Goal: Transaction & Acquisition: Book appointment/travel/reservation

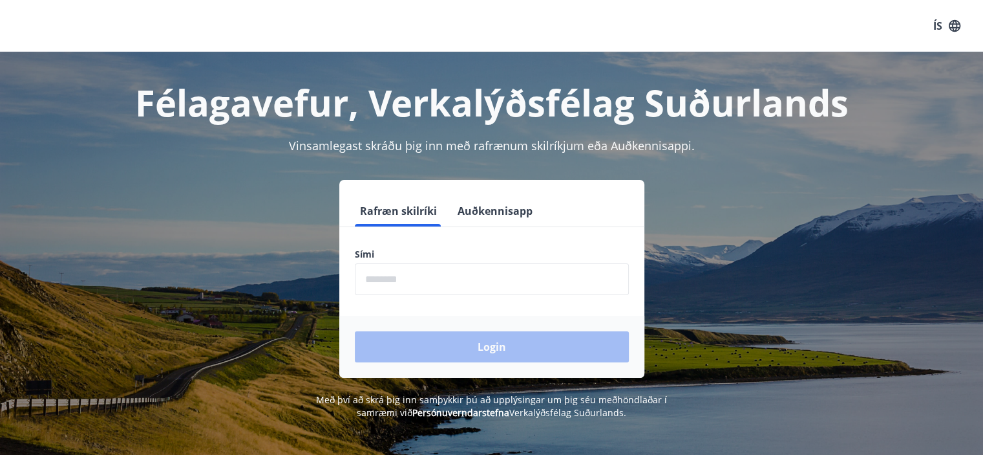
click at [424, 265] on input "phone" at bounding box center [492, 279] width 274 height 32
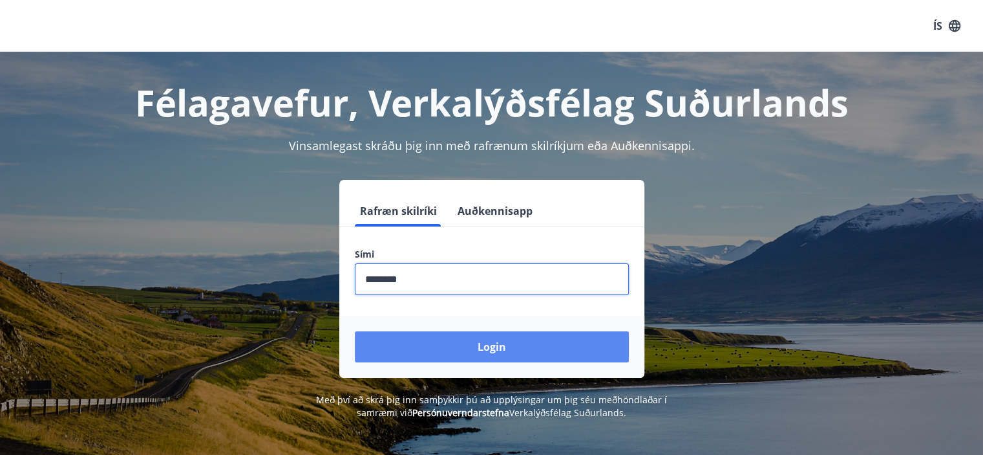
type input "********"
click at [464, 356] on button "Login" at bounding box center [492, 346] width 274 height 31
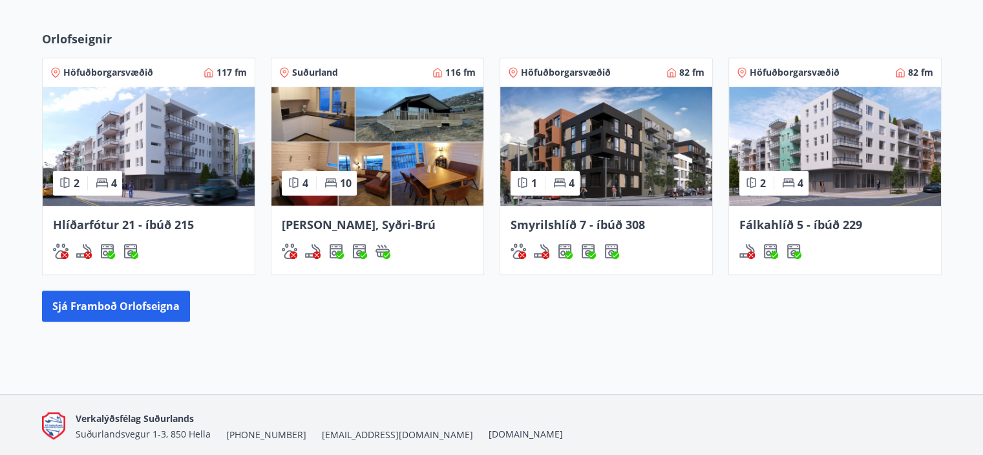
scroll to position [665, 0]
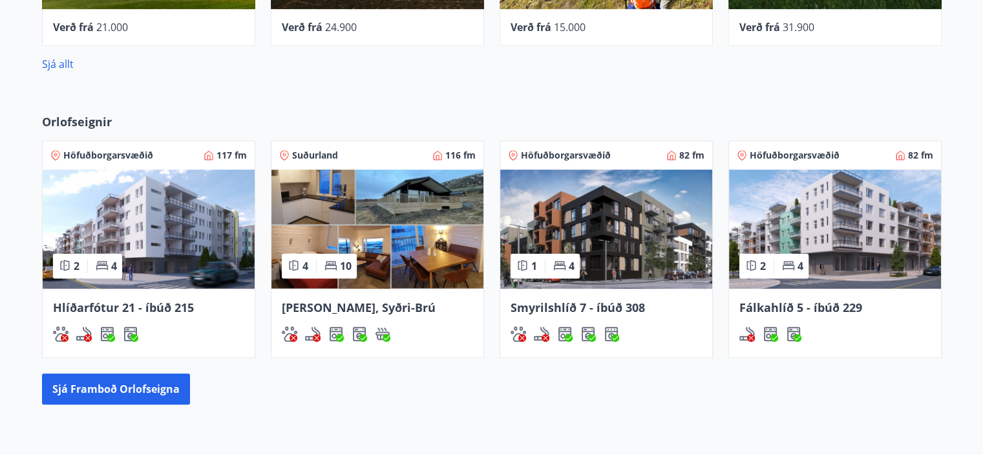
click at [194, 232] on img at bounding box center [149, 228] width 212 height 119
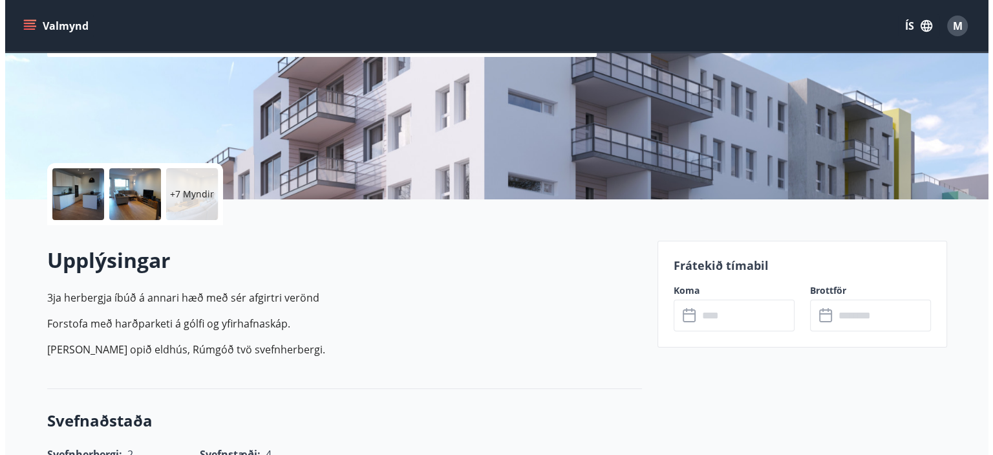
scroll to position [194, 0]
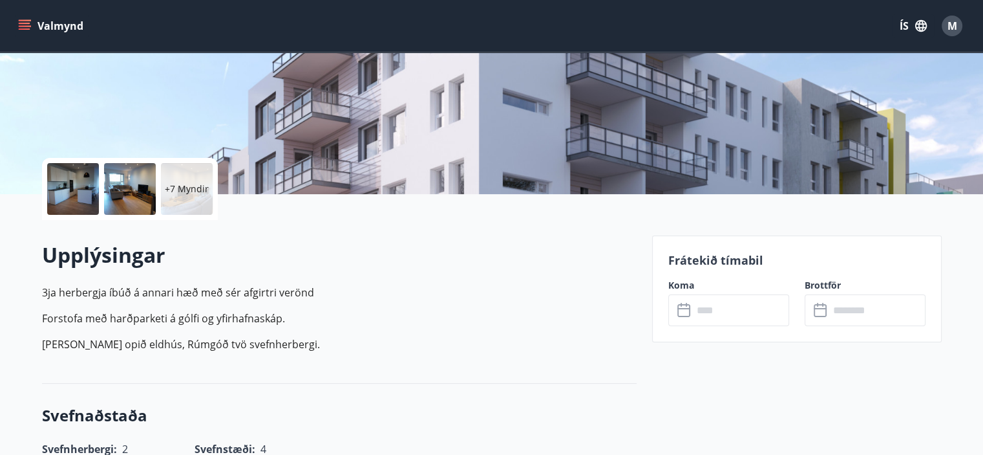
click at [80, 195] on div at bounding box center [73, 189] width 52 height 52
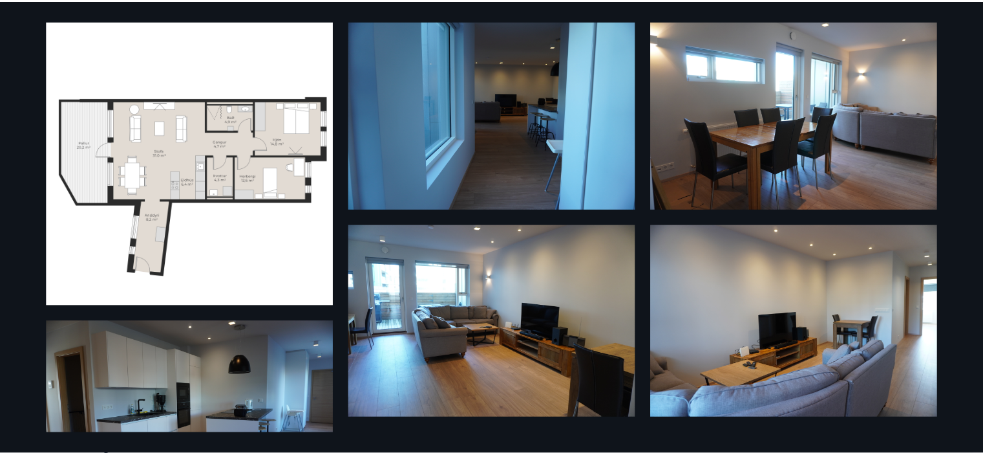
scroll to position [0, 0]
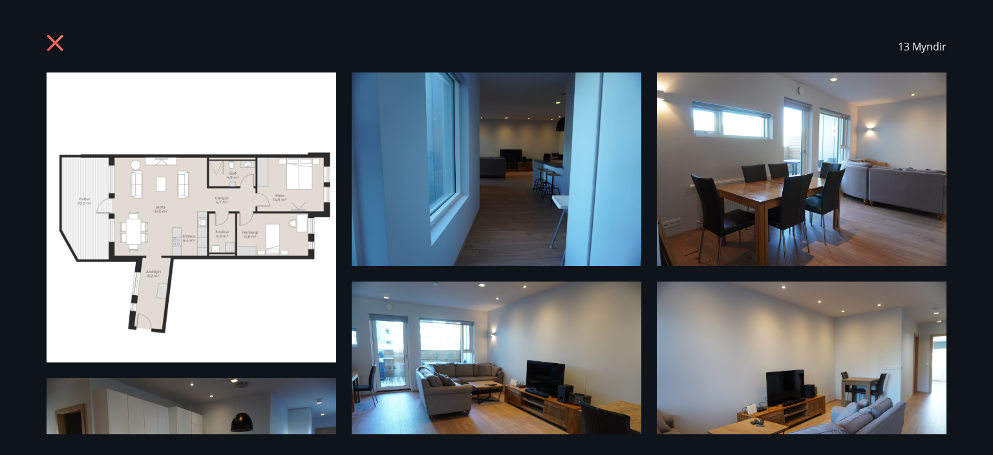
click at [56, 36] on icon at bounding box center [57, 44] width 21 height 21
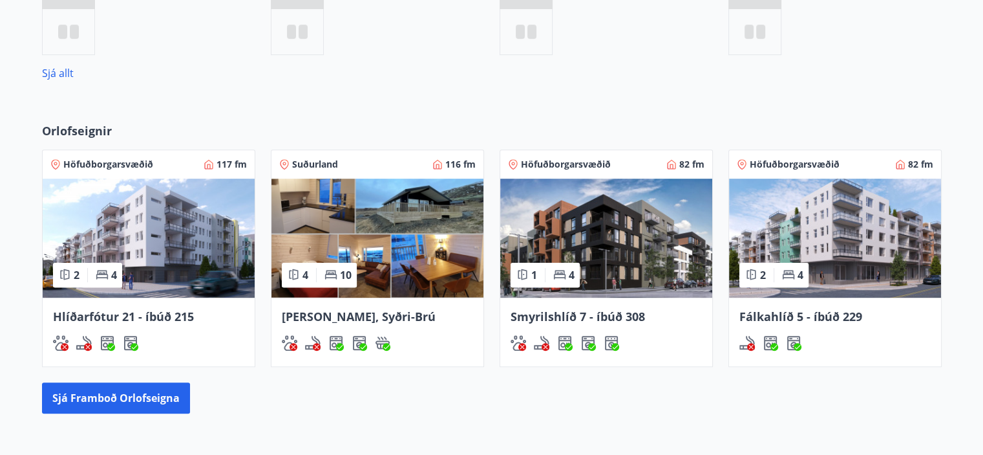
scroll to position [704, 0]
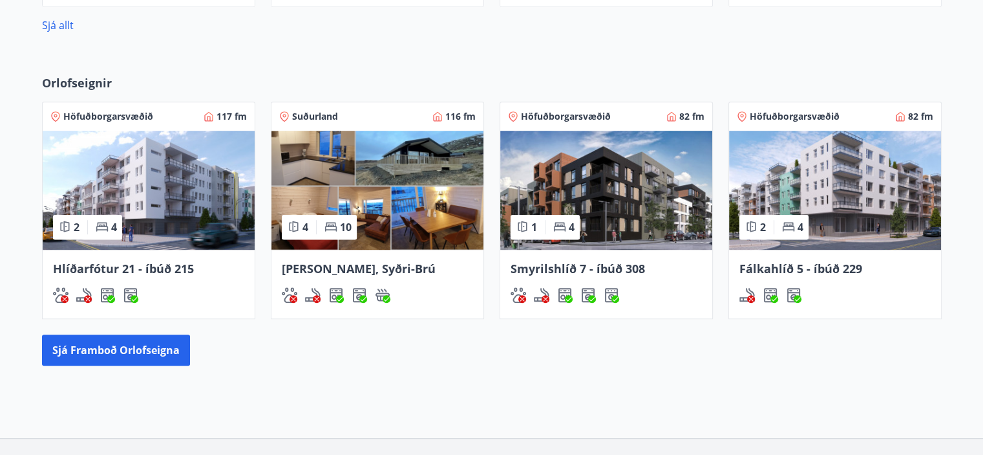
click at [431, 186] on img at bounding box center [378, 190] width 212 height 119
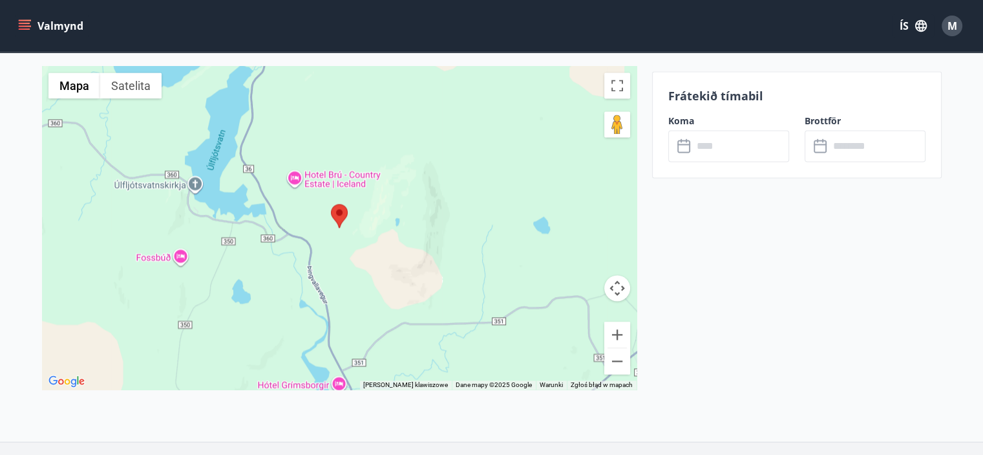
scroll to position [1875, 0]
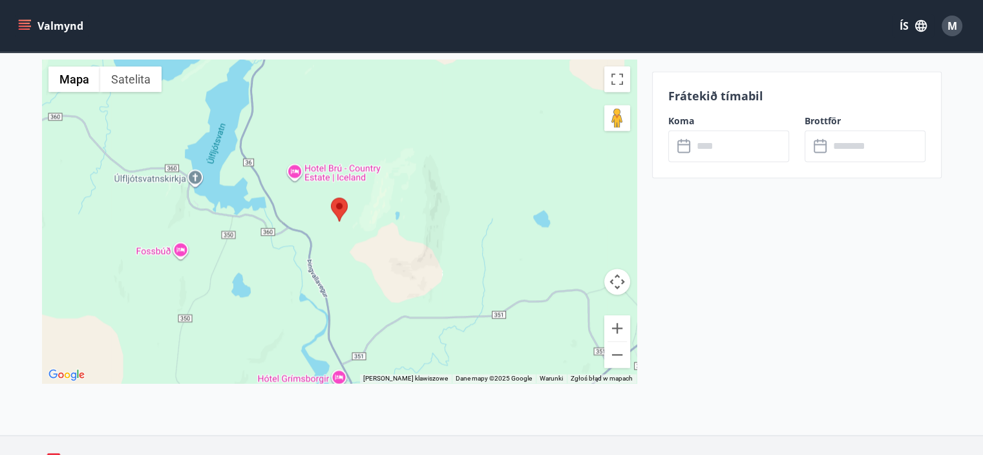
click at [352, 272] on div at bounding box center [339, 220] width 595 height 323
click at [620, 285] on button "Sterowanie kamerą na mapie" at bounding box center [618, 281] width 26 height 26
click at [613, 354] on button "Pomniejsz" at bounding box center [618, 354] width 26 height 26
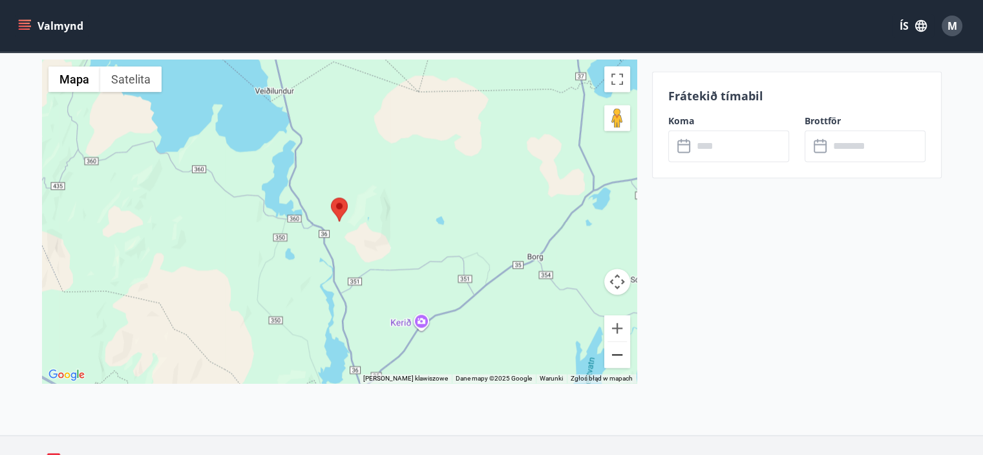
click at [613, 354] on button "Pomniejsz" at bounding box center [618, 354] width 26 height 26
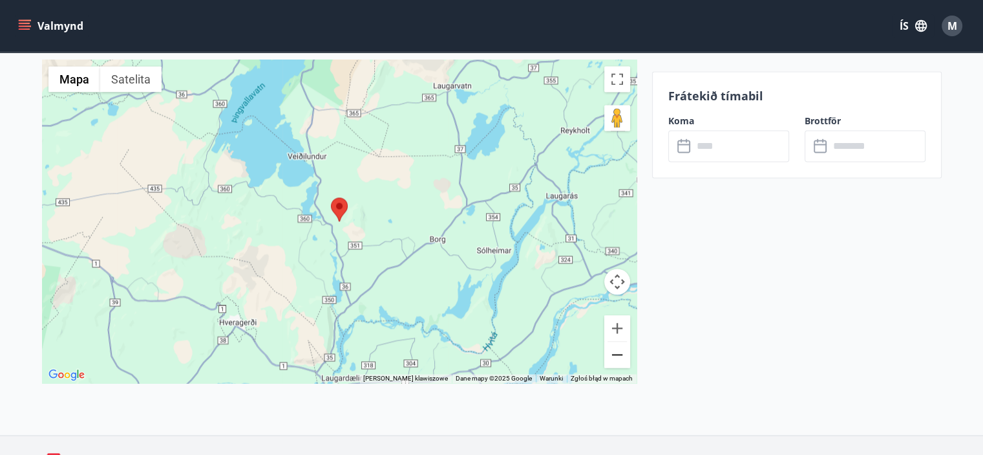
click at [613, 354] on button "Pomniejsz" at bounding box center [618, 354] width 26 height 26
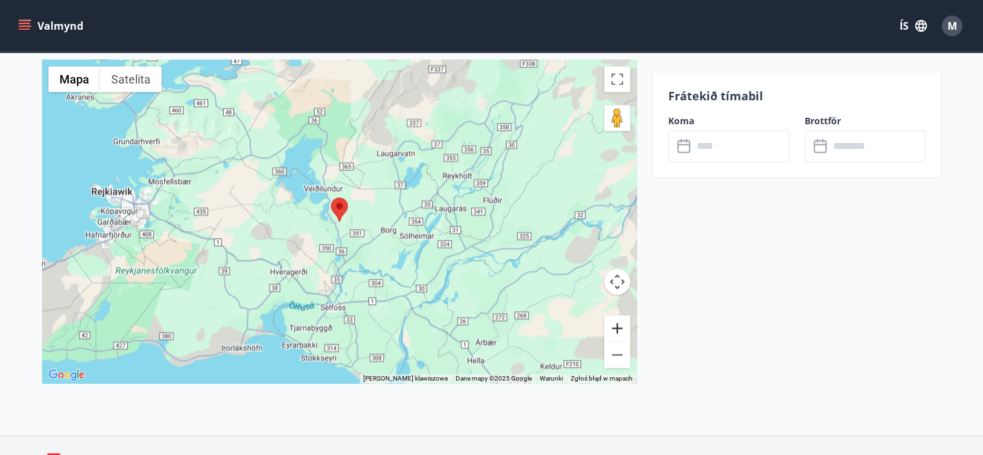
click at [618, 337] on button "Powiększ" at bounding box center [618, 328] width 26 height 26
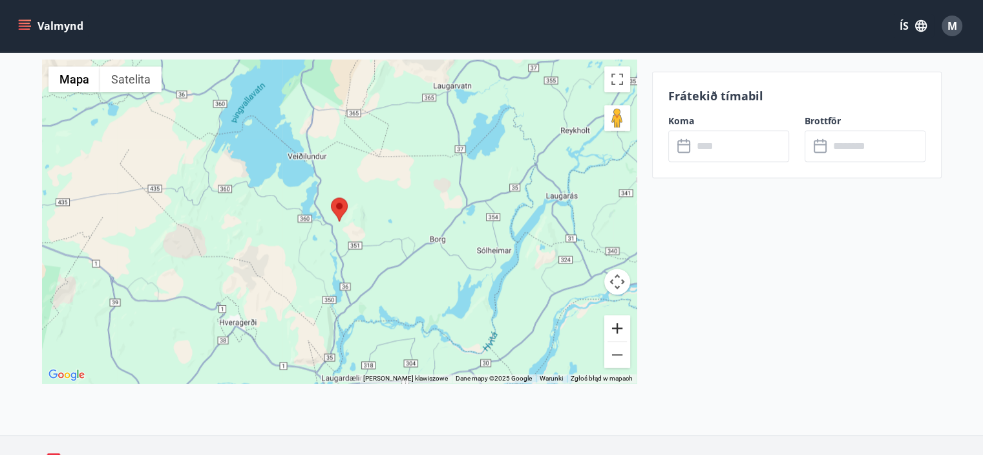
click at [618, 337] on button "Powiększ" at bounding box center [618, 328] width 26 height 26
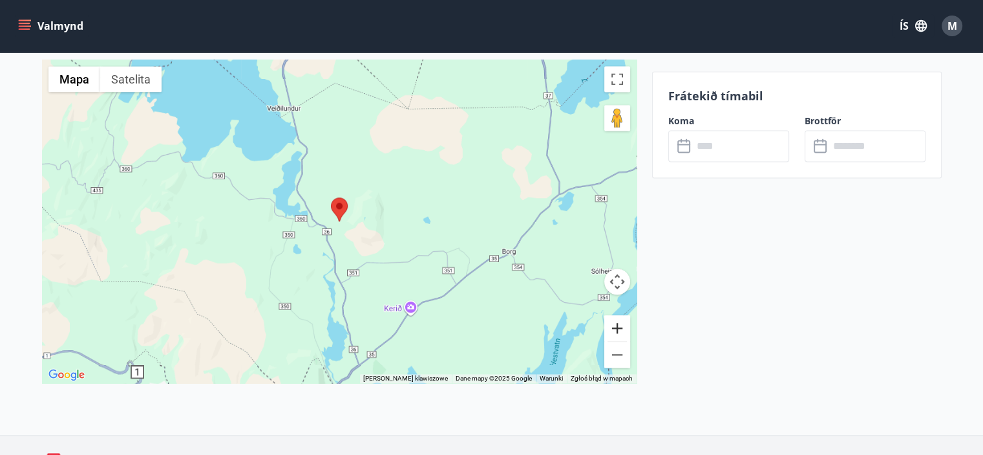
click at [618, 337] on button "Powiększ" at bounding box center [618, 328] width 26 height 26
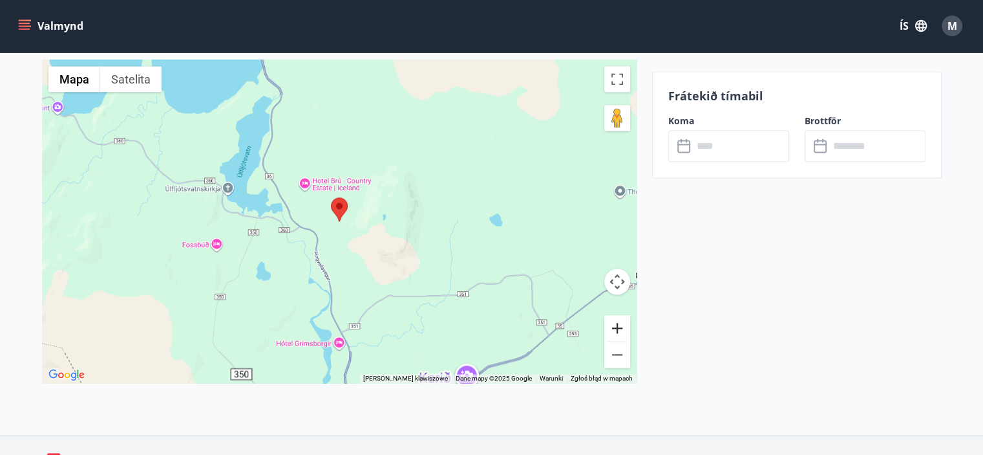
click at [618, 337] on button "Powiększ" at bounding box center [618, 328] width 26 height 26
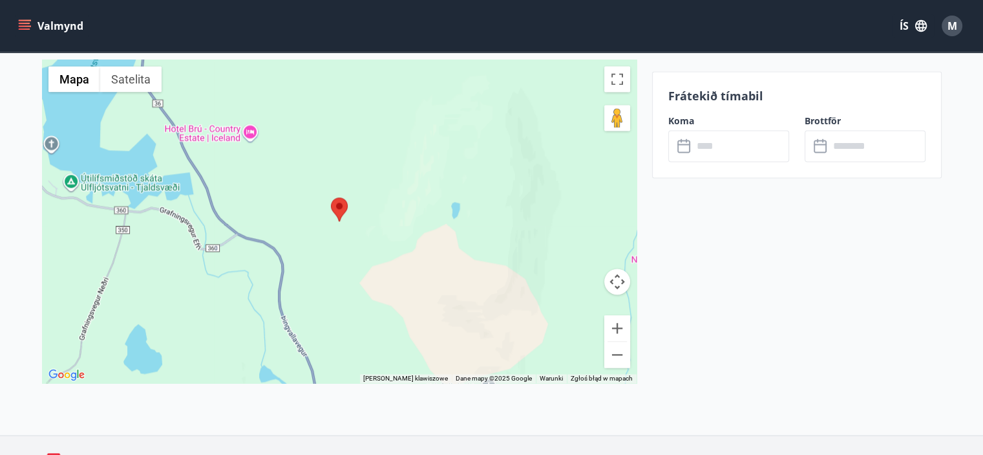
click at [773, 138] on input "text" at bounding box center [741, 146] width 96 height 32
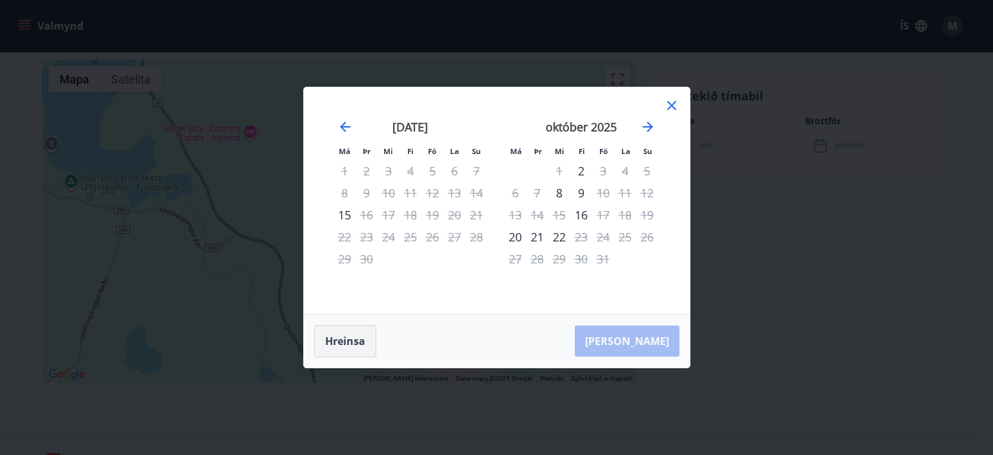
click at [363, 330] on button "Hreinsa" at bounding box center [345, 341] width 62 height 32
click at [676, 111] on icon at bounding box center [672, 106] width 16 height 16
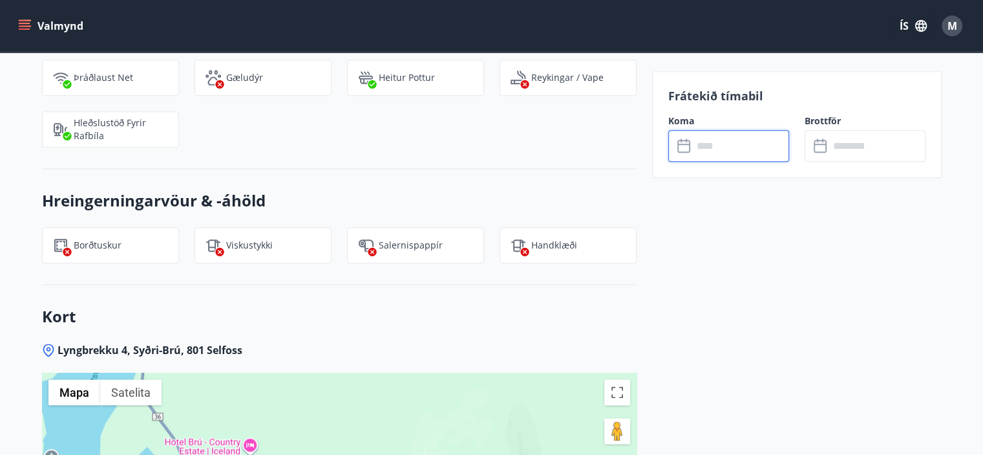
scroll to position [1552, 0]
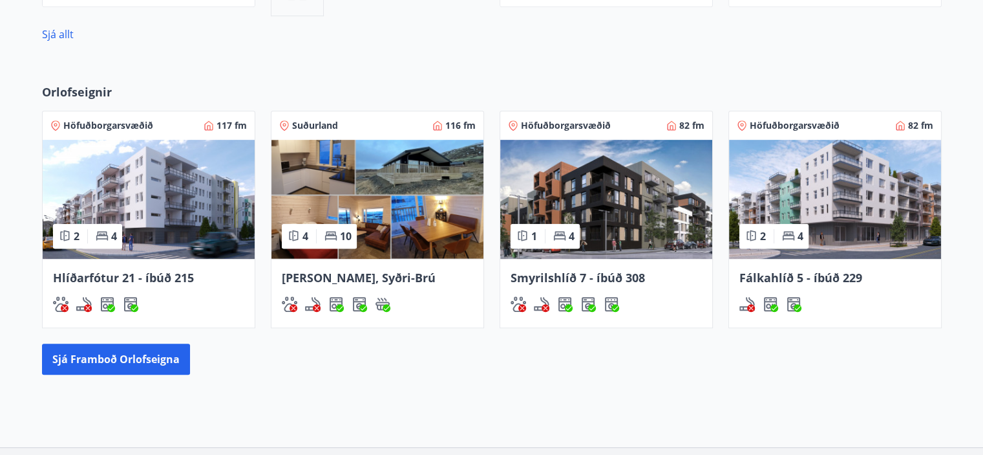
scroll to position [743, 0]
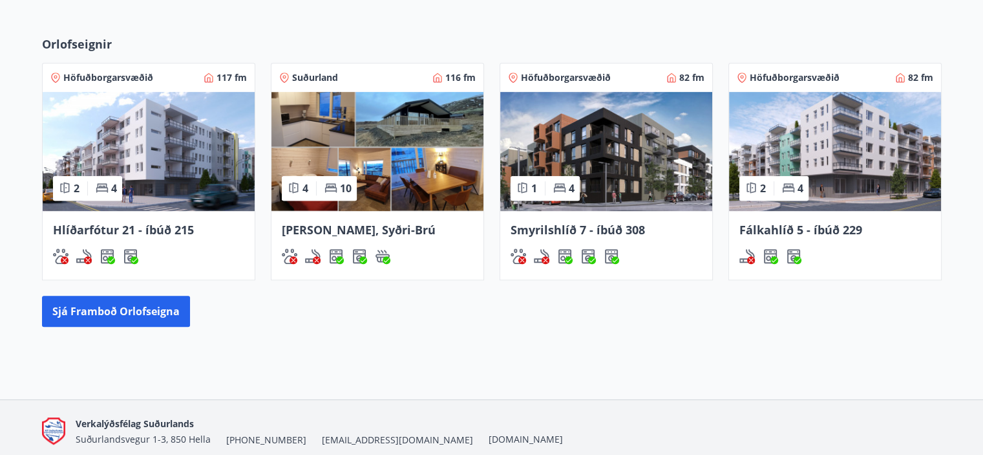
click at [153, 151] on img at bounding box center [149, 151] width 212 height 119
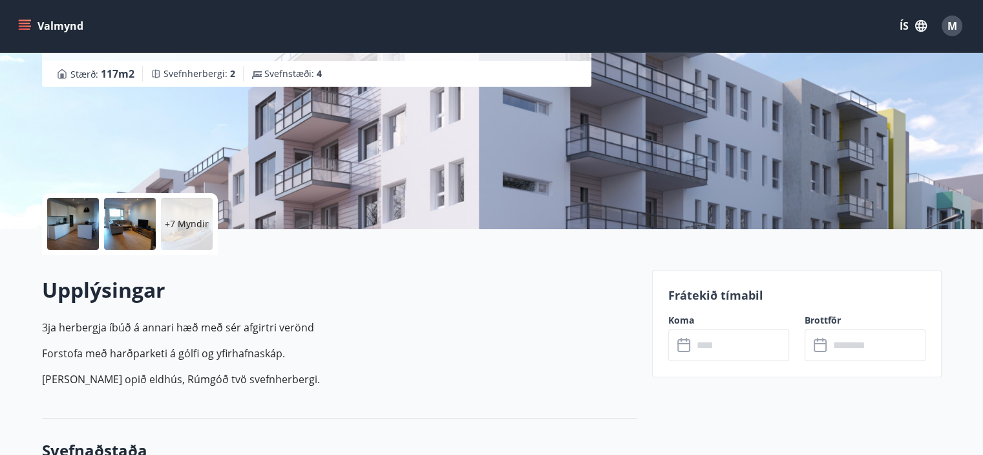
scroll to position [323, 0]
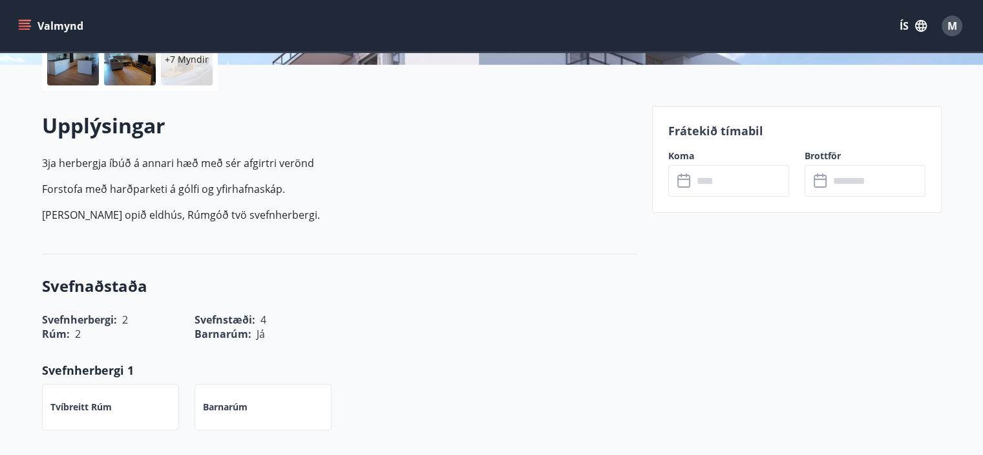
click at [725, 161] on label "Koma" at bounding box center [729, 155] width 121 height 13
click at [734, 177] on input "text" at bounding box center [741, 181] width 96 height 32
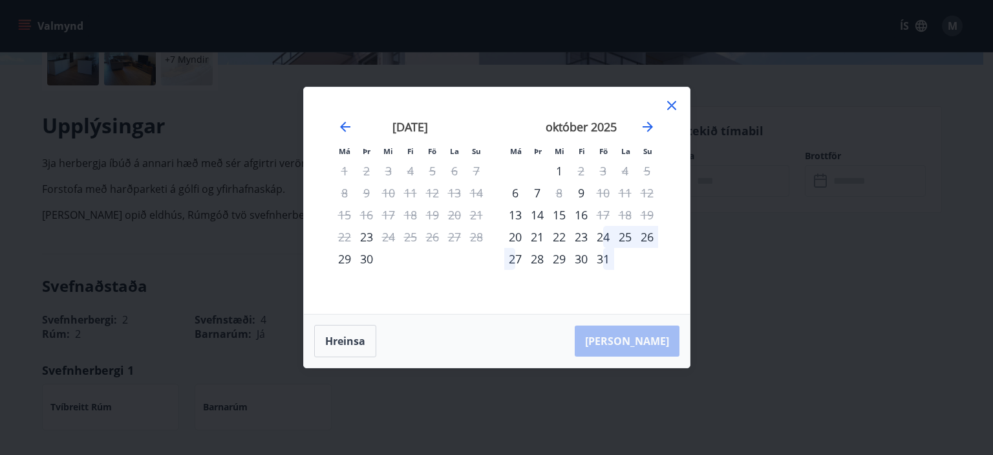
click at [667, 96] on div "Má Þr Mi Fi Fö La Su Má Þr Mi Fi Fö La Su [DATE] 1 2 3 4 5 6 7 8 9 10 11 12 13 …" at bounding box center [497, 200] width 386 height 226
click at [671, 100] on icon at bounding box center [672, 106] width 16 height 16
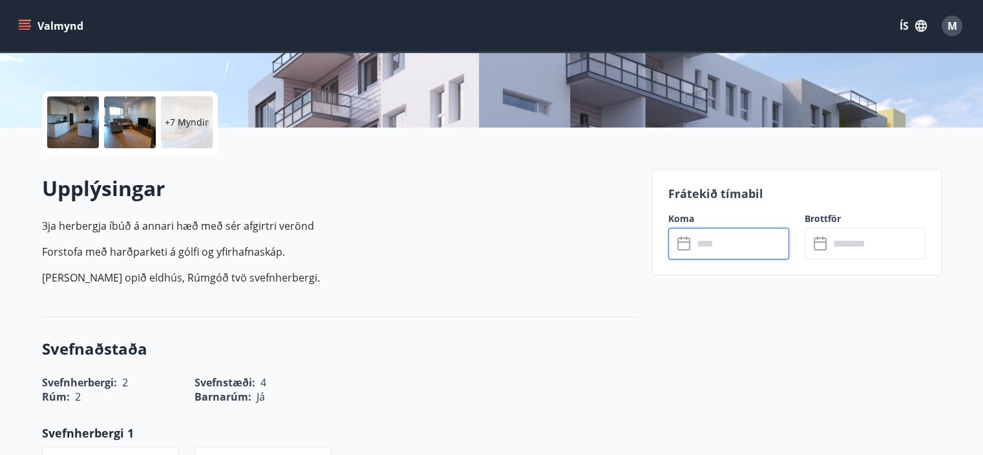
scroll to position [65, 0]
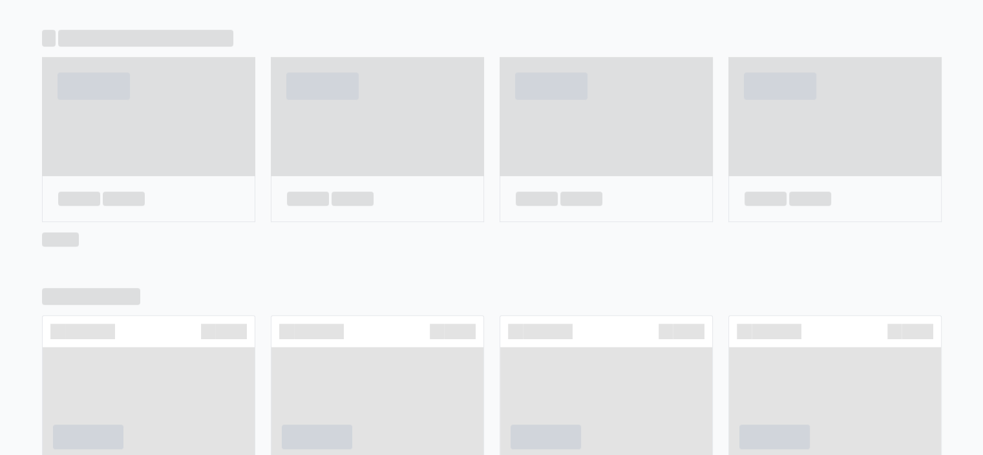
scroll to position [782, 0]
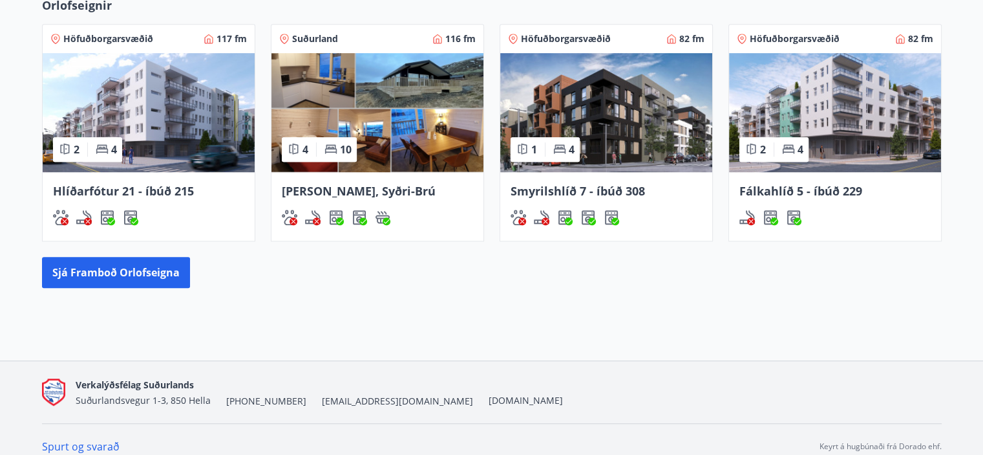
click at [396, 146] on img at bounding box center [378, 112] width 212 height 119
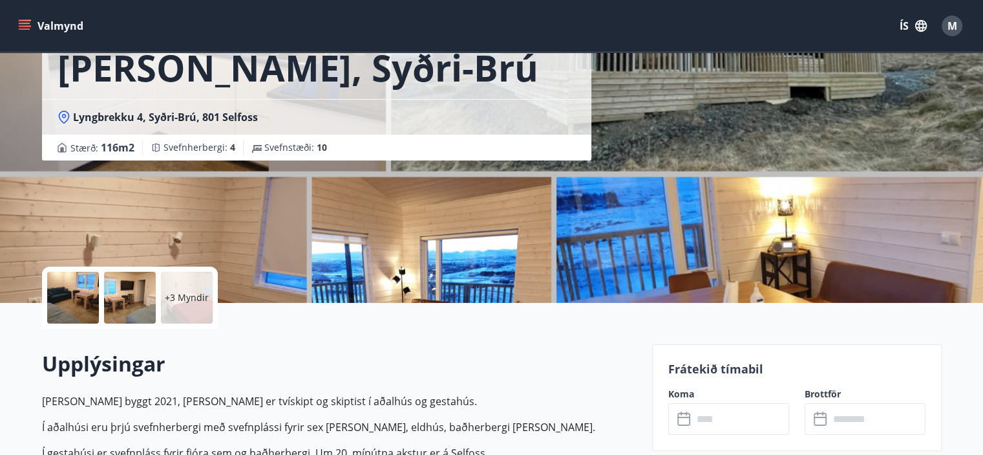
scroll to position [194, 0]
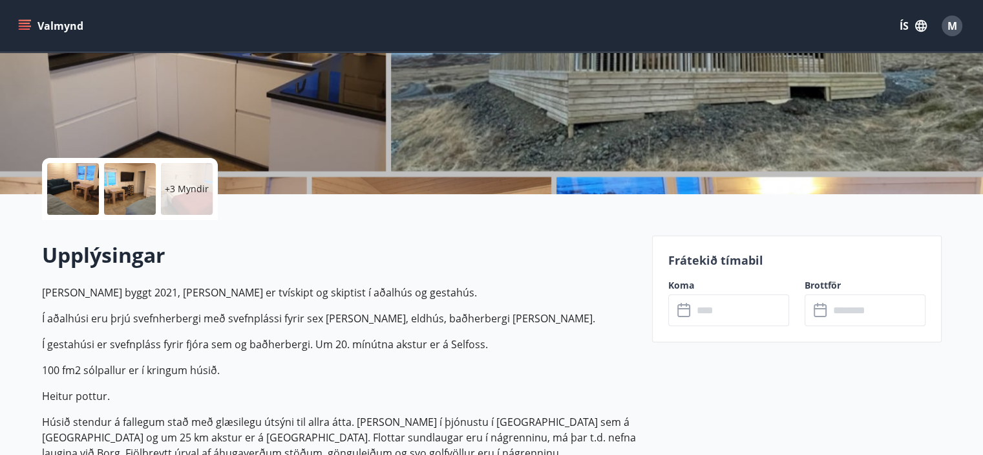
click at [691, 310] on icon at bounding box center [686, 311] width 16 height 16
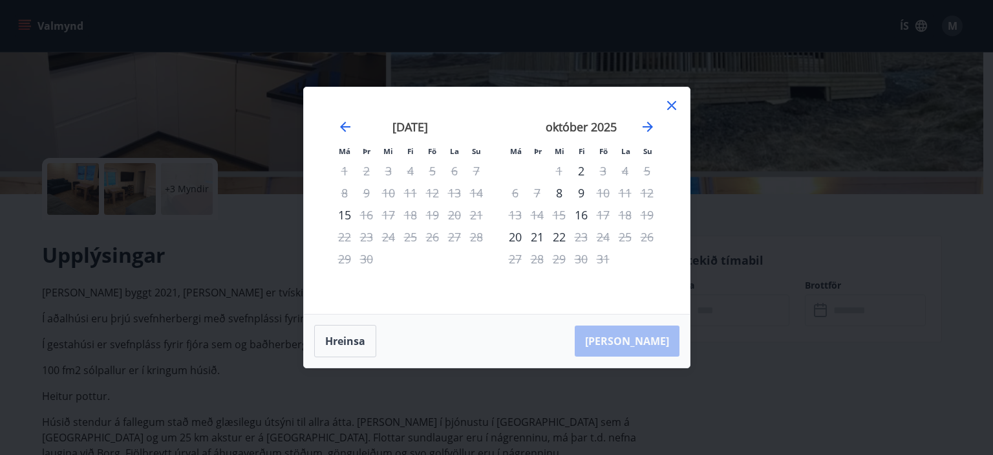
drag, startPoint x: 671, startPoint y: 103, endPoint x: 663, endPoint y: 114, distance: 13.5
click at [670, 103] on icon at bounding box center [672, 106] width 16 height 16
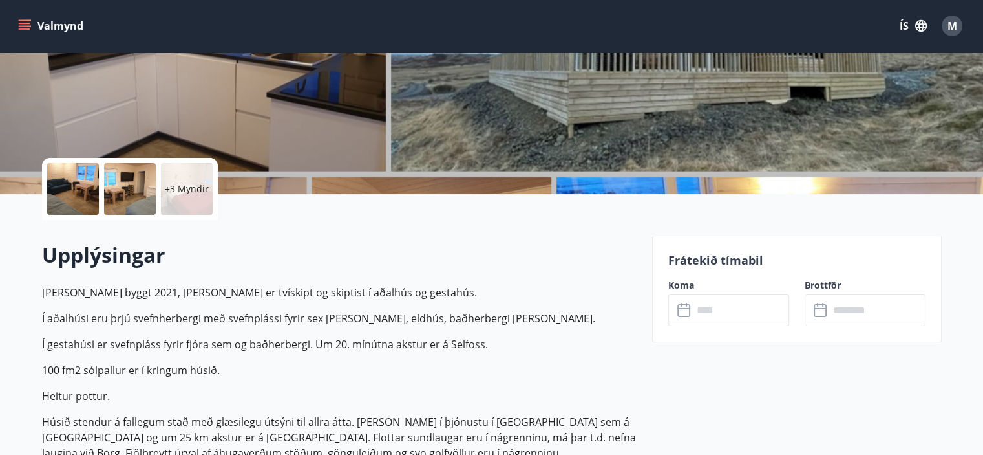
scroll to position [0, 0]
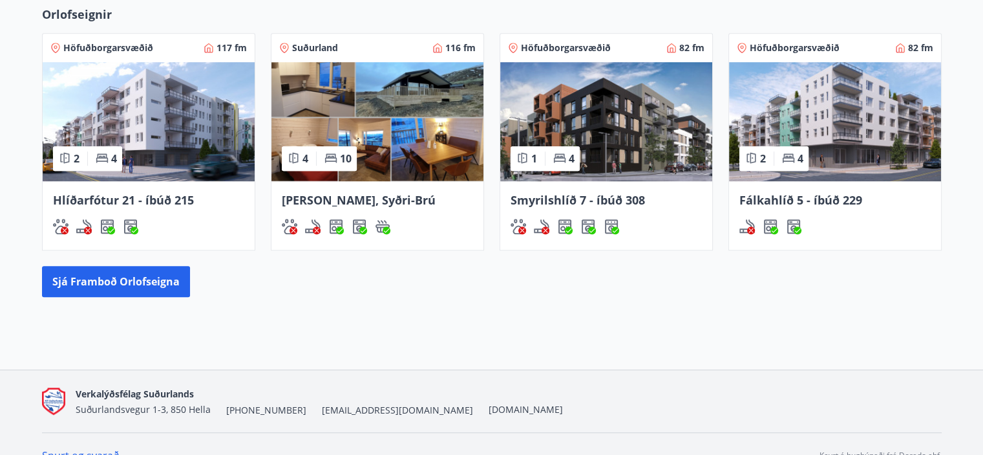
scroll to position [537, 0]
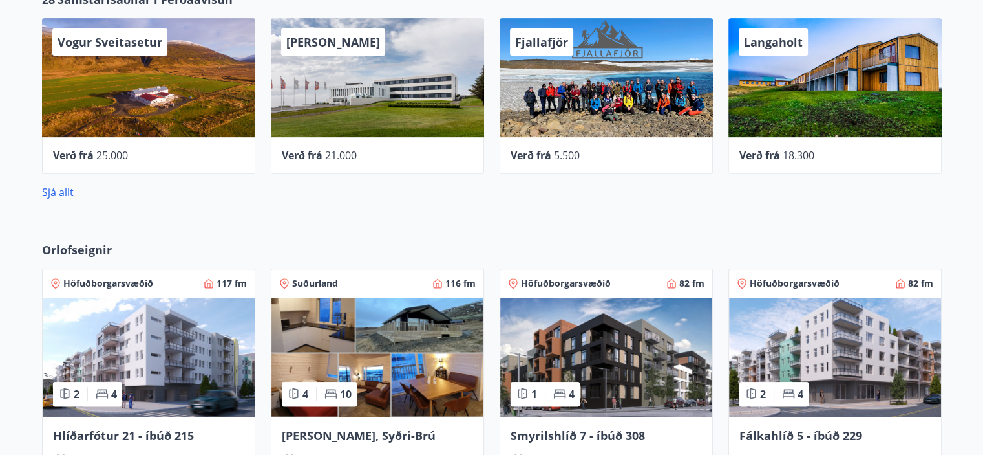
click at [632, 356] on img at bounding box center [606, 356] width 212 height 119
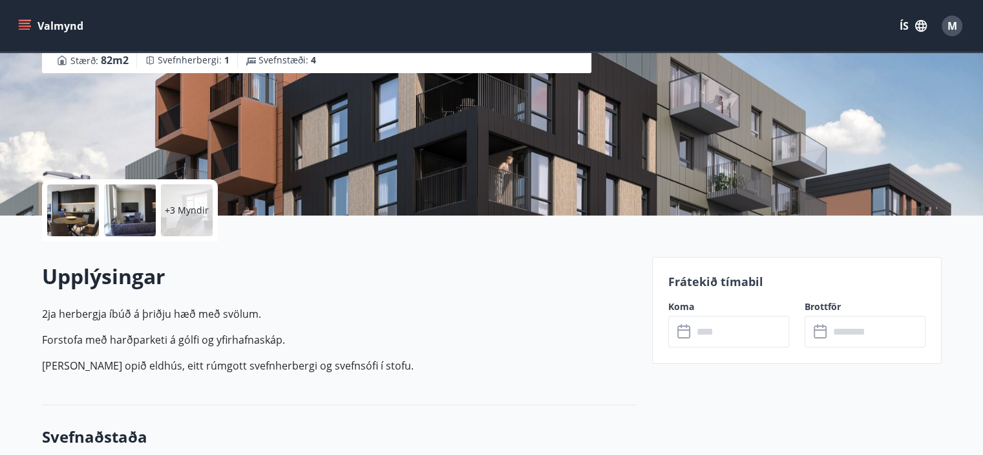
scroll to position [194, 0]
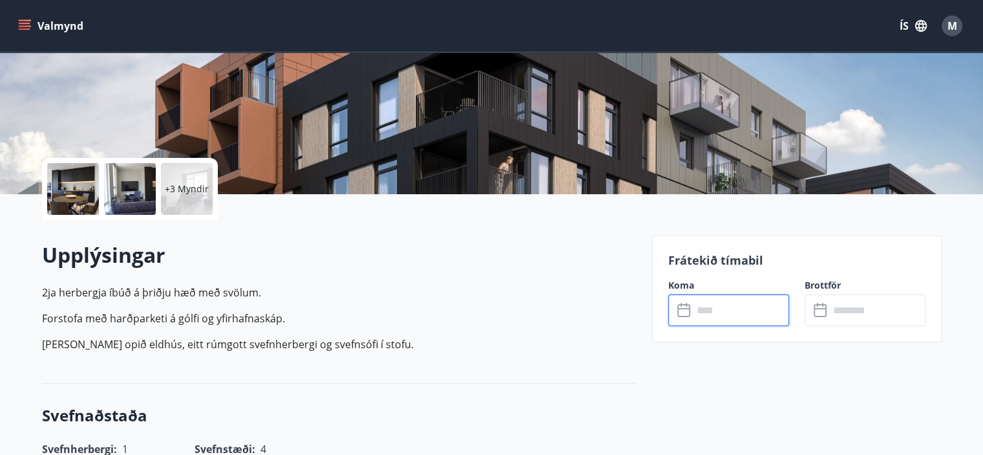
click at [731, 320] on input "text" at bounding box center [741, 310] width 96 height 32
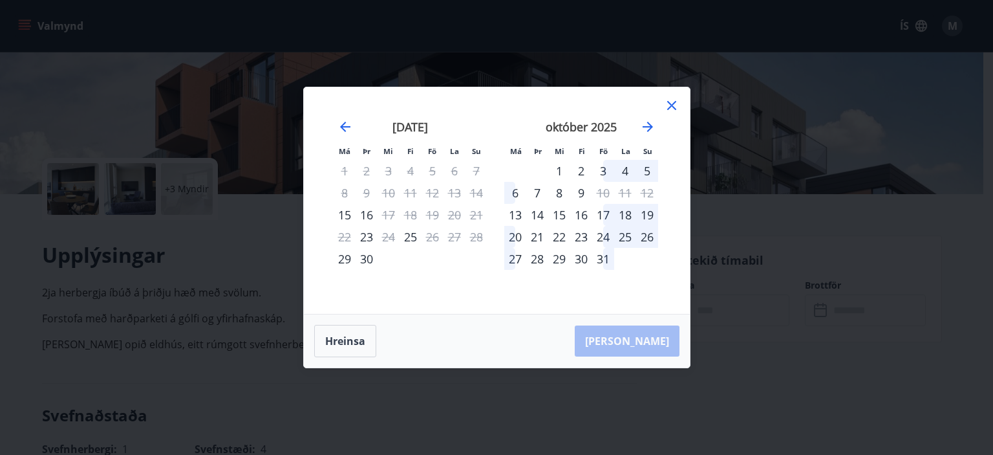
click at [675, 98] on icon at bounding box center [672, 106] width 16 height 16
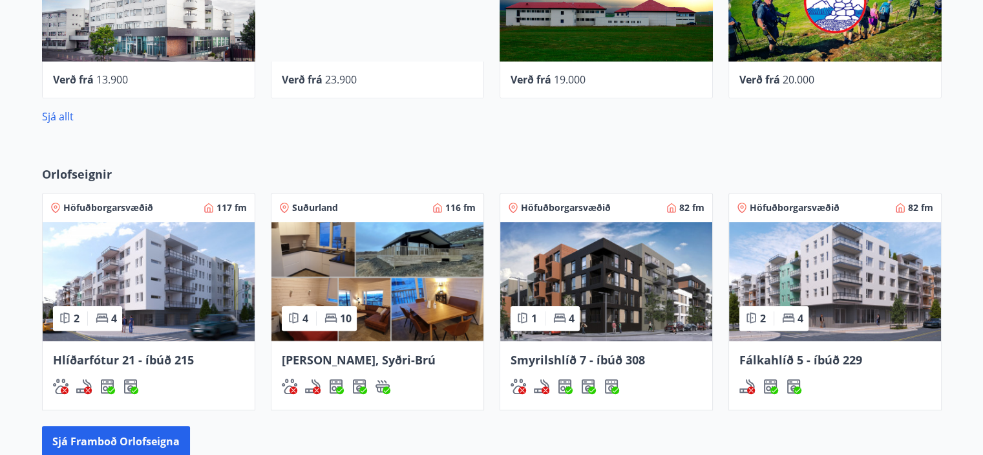
scroll to position [705, 0]
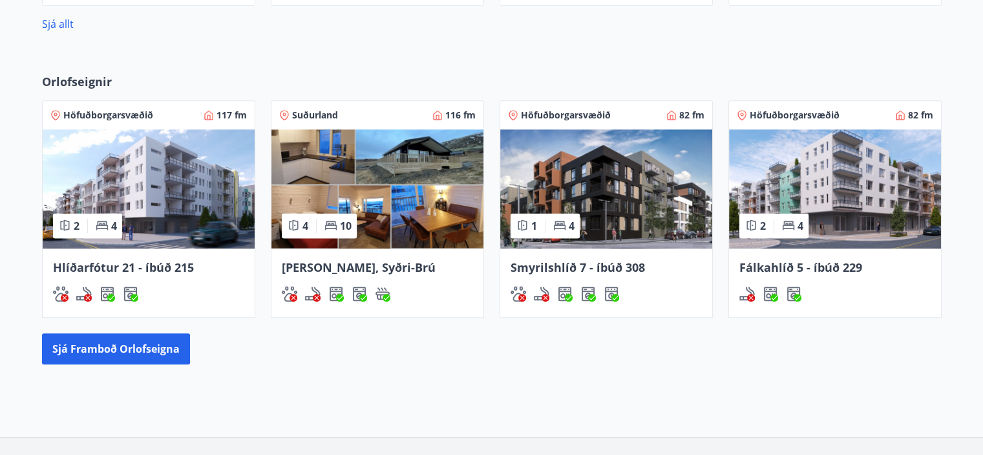
click at [779, 243] on img at bounding box center [835, 188] width 212 height 119
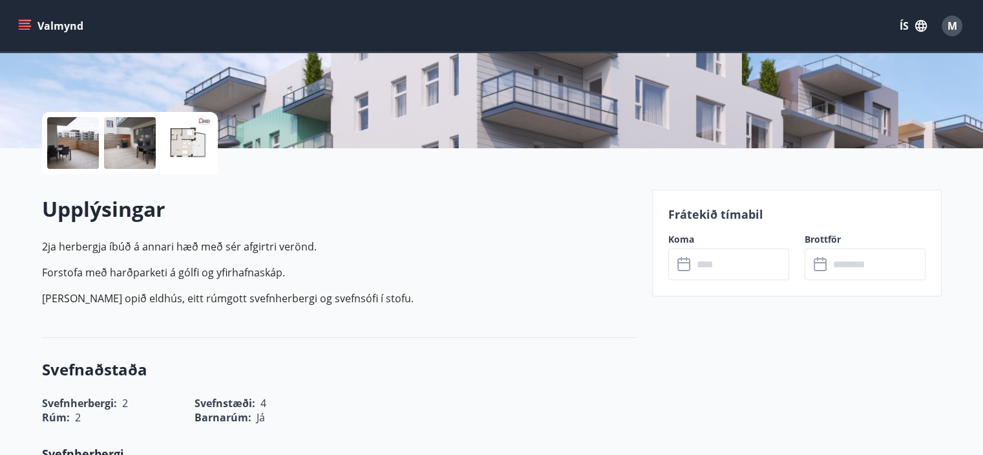
scroll to position [323, 0]
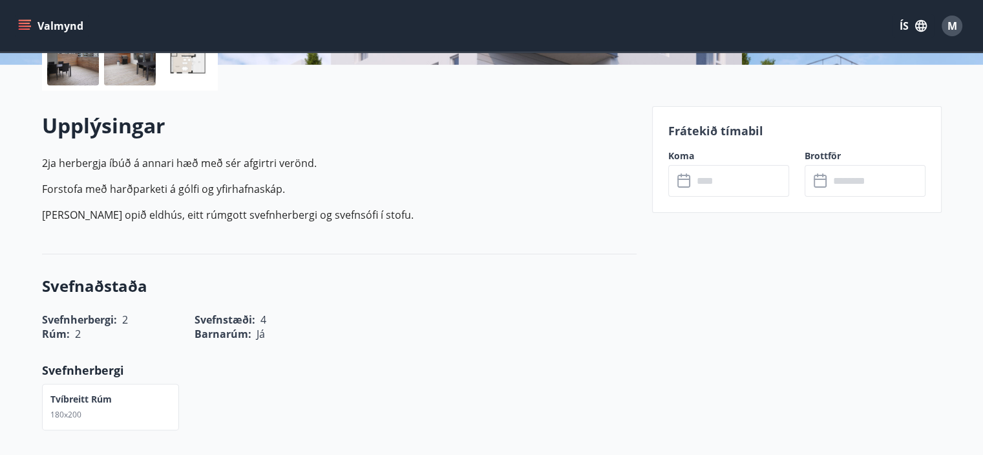
click at [719, 186] on input "text" at bounding box center [741, 181] width 96 height 32
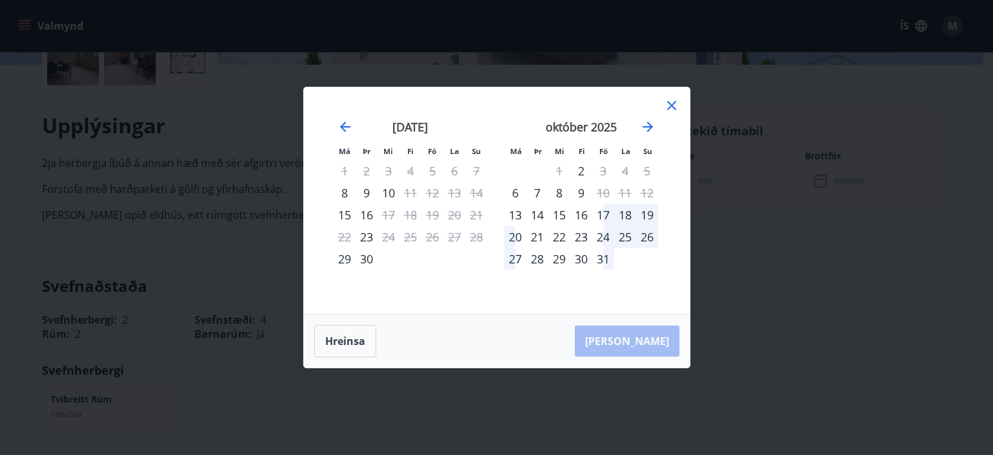
click at [677, 103] on icon at bounding box center [672, 106] width 16 height 16
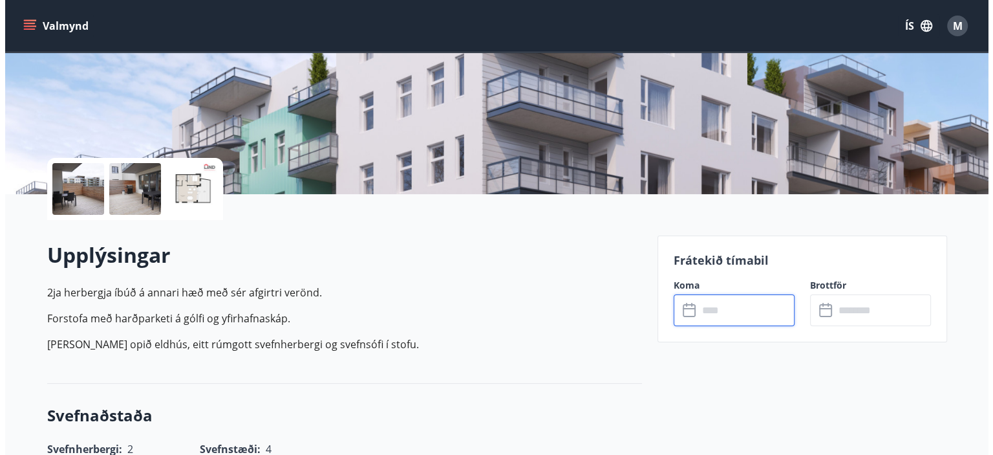
scroll to position [0, 0]
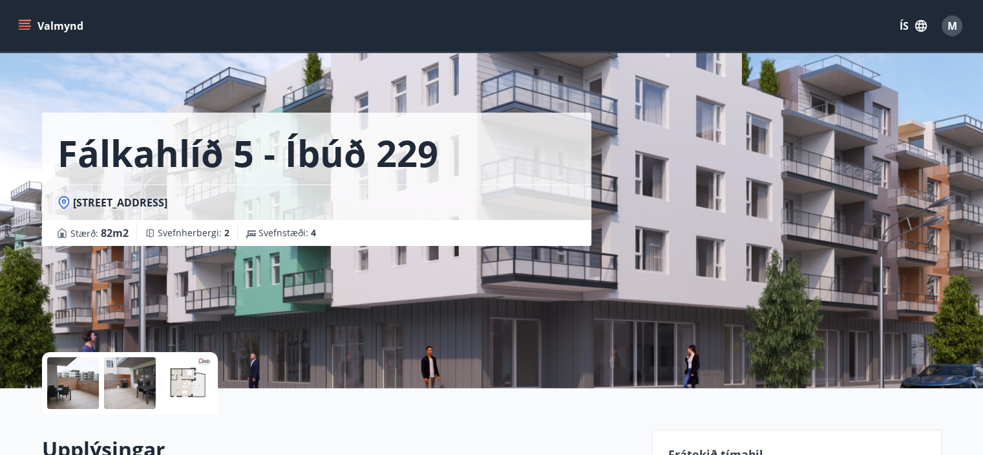
click at [952, 25] on span "M" at bounding box center [953, 26] width 10 height 14
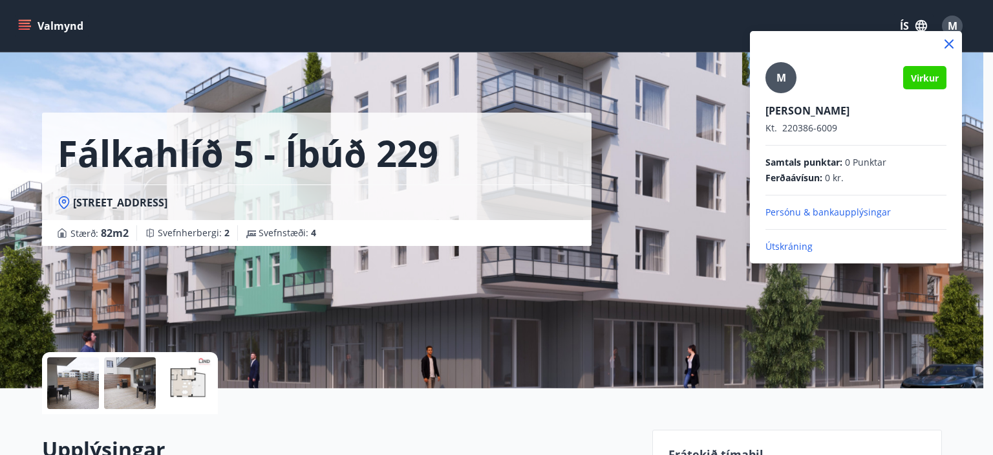
click at [778, 74] on span "M" at bounding box center [782, 77] width 10 height 14
click at [778, 95] on input "M" at bounding box center [854, 102] width 176 height 14
click at [54, 33] on div at bounding box center [496, 227] width 993 height 455
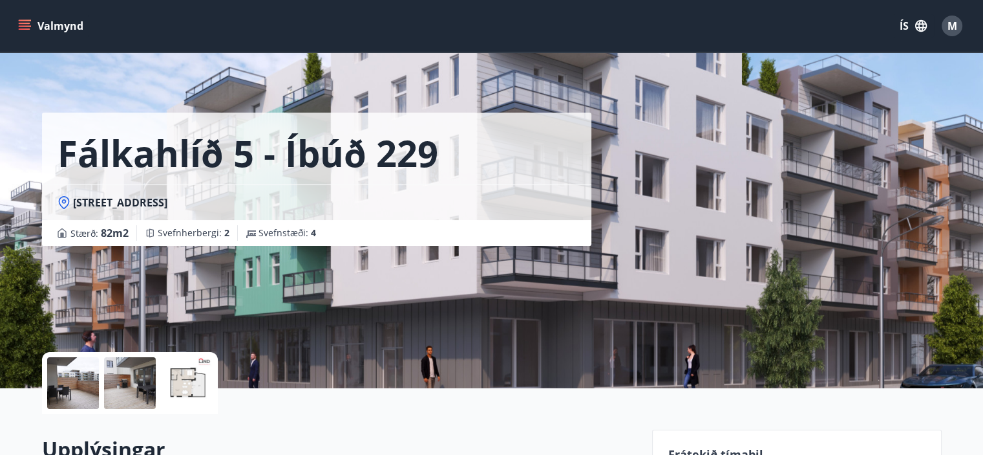
click at [54, 29] on button "Valmynd" at bounding box center [52, 25] width 73 height 23
click at [700, 204] on div "Fálkahlíð 5 - íbúð 229 Fálkahlíð 5, [GEOGRAPHIC_DATA] : 82 m2 Svefnherbergi : 2…" at bounding box center [492, 194] width 900 height 388
click at [950, 23] on span "M" at bounding box center [953, 26] width 10 height 14
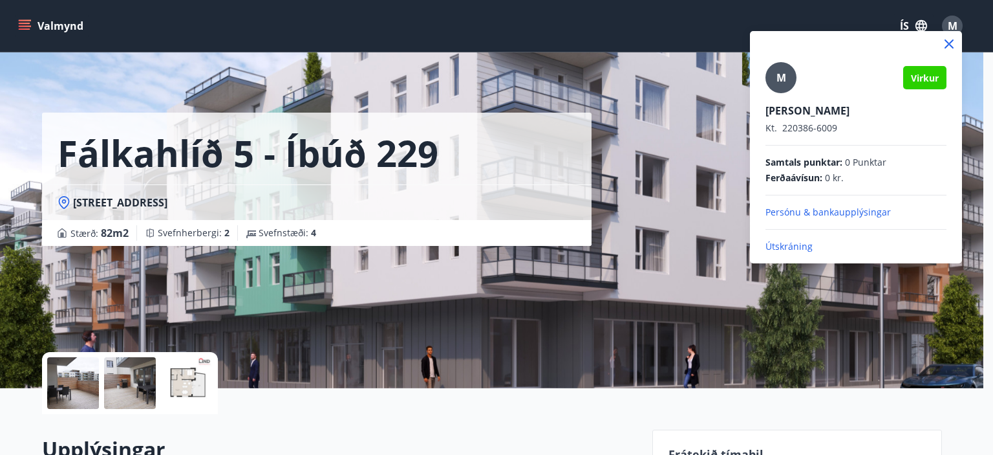
click at [776, 242] on p "Útskráning" at bounding box center [856, 246] width 181 height 13
